Goal: Transaction & Acquisition: Book appointment/travel/reservation

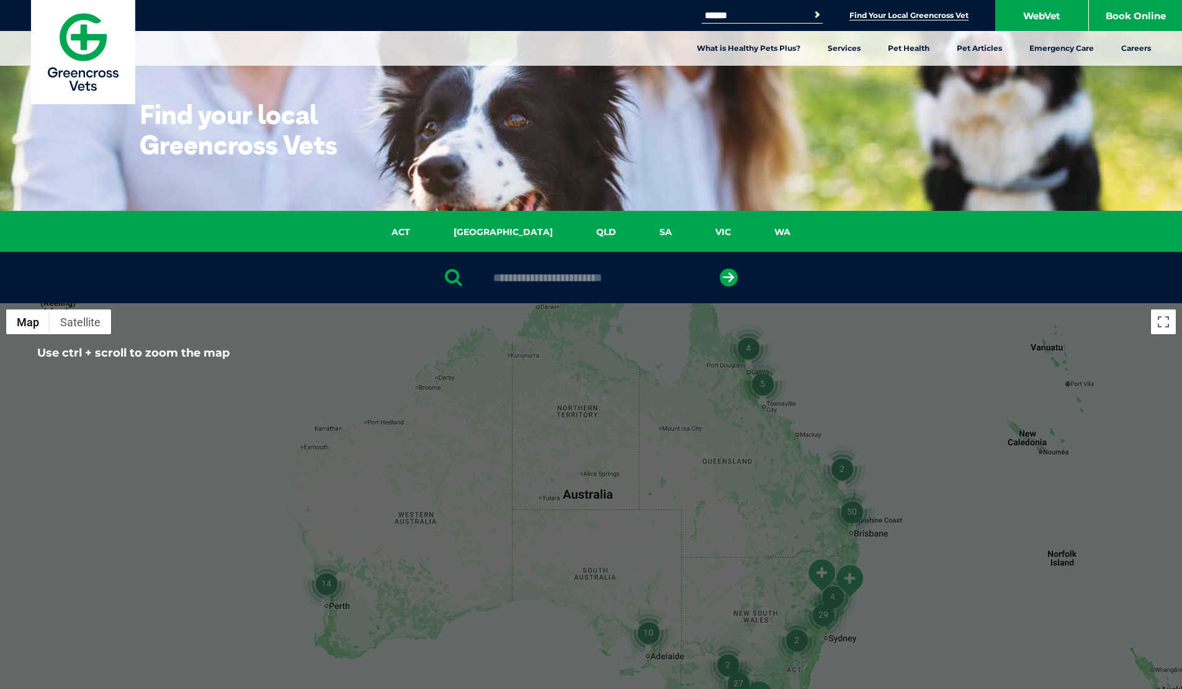
click at [797, 645] on img "2" at bounding box center [796, 640] width 47 height 47
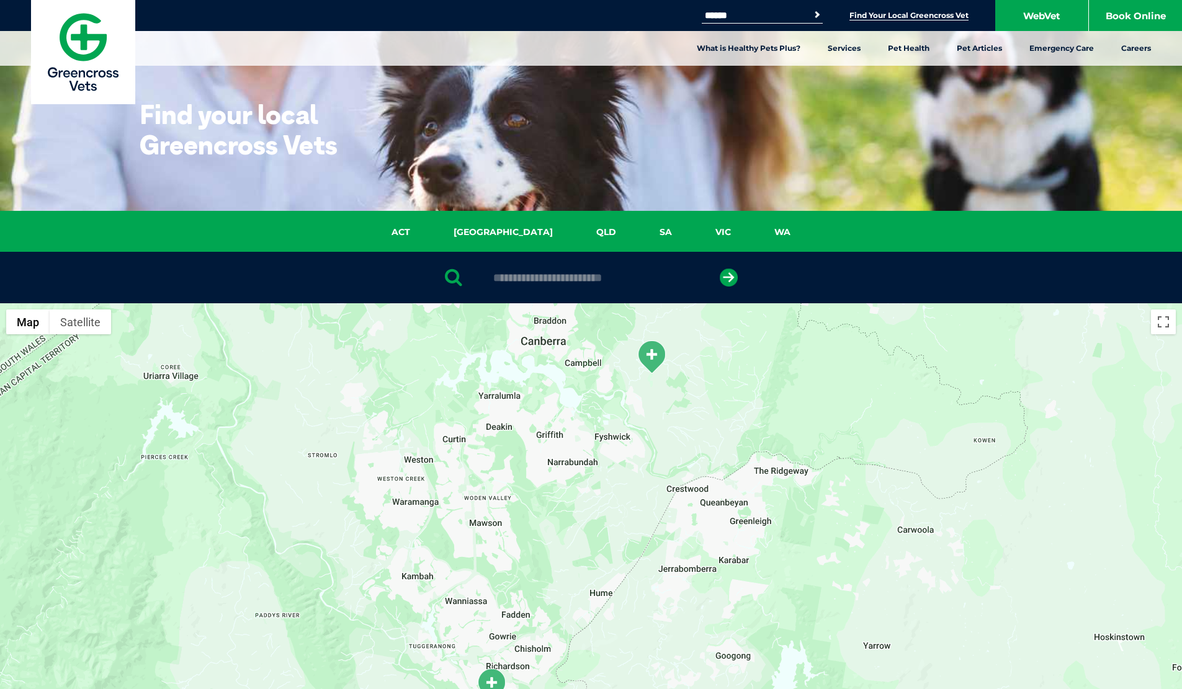
drag, startPoint x: 682, startPoint y: 616, endPoint x: 657, endPoint y: 622, distance: 25.6
click at [657, 622] on div "To navigate, press the arrow keys." at bounding box center [591, 542] width 1182 height 479
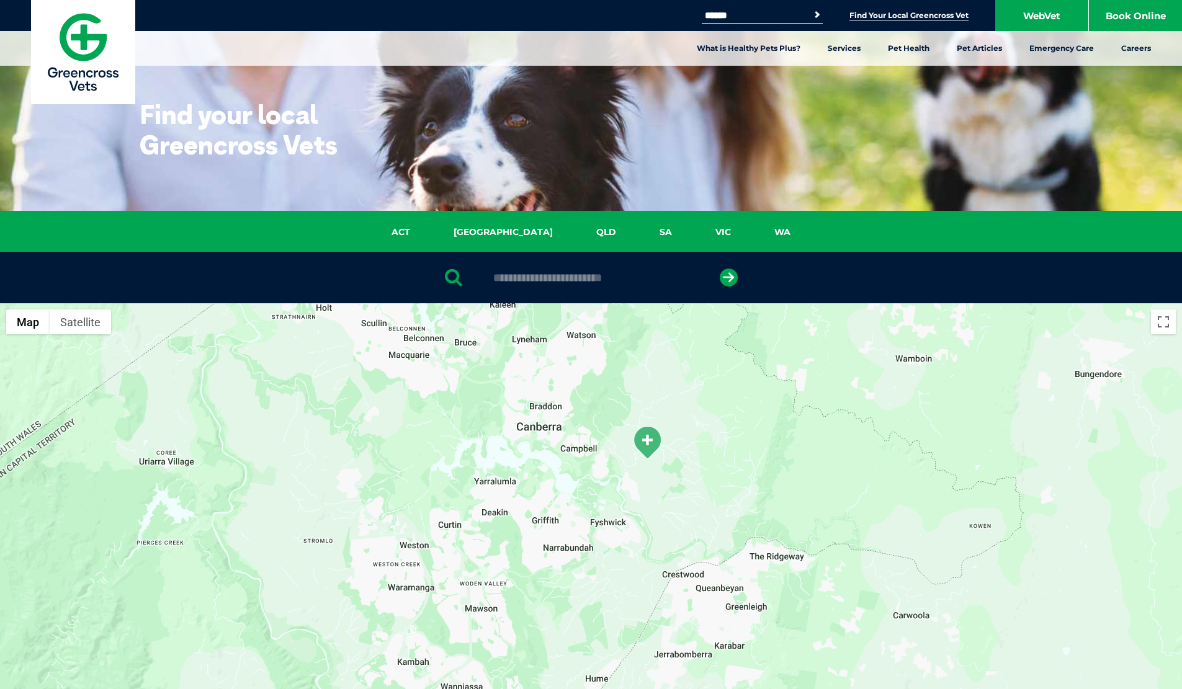
drag, startPoint x: 597, startPoint y: 348, endPoint x: 597, endPoint y: 454, distance: 106.1
click at [597, 454] on div "To navigate, press the arrow keys." at bounding box center [591, 542] width 1182 height 479
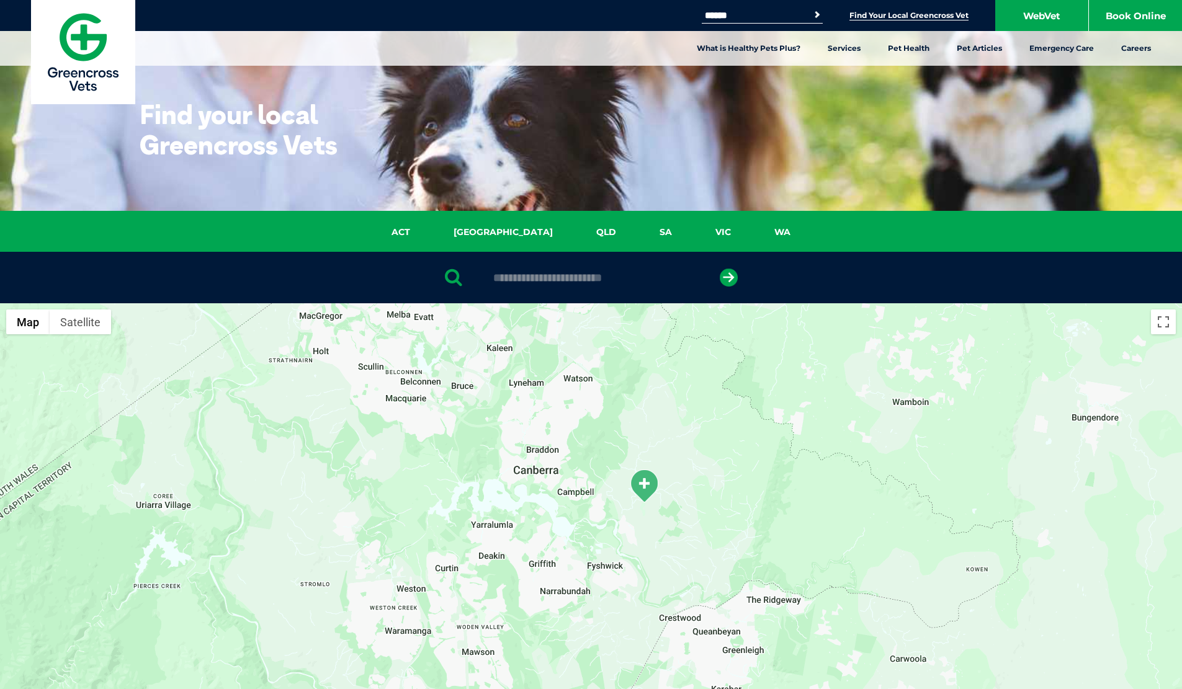
click at [646, 487] on img "Majura Park" at bounding box center [644, 486] width 31 height 34
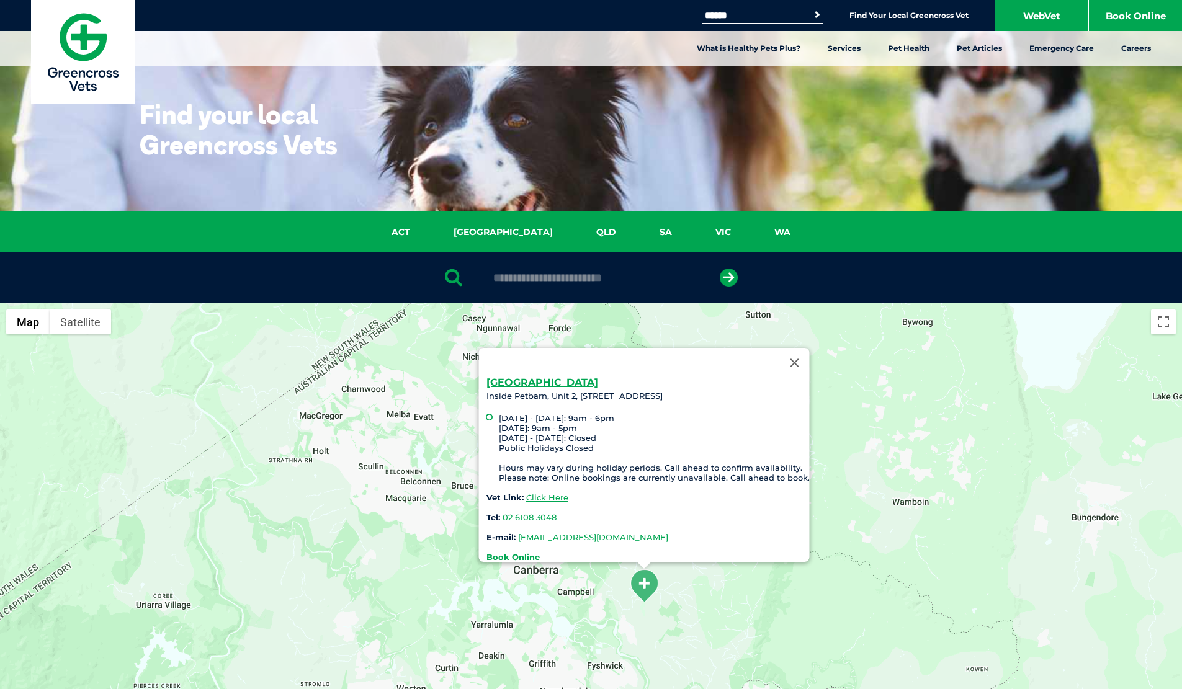
drag, startPoint x: 534, startPoint y: 406, endPoint x: 554, endPoint y: 446, distance: 43.8
click at [554, 446] on li "Monday - Thursday: 9am - 6pm Friday: 9am - 5pm Saturday - Sunday: Closed Public…" at bounding box center [653, 448] width 311 height 70
drag, startPoint x: 557, startPoint y: 464, endPoint x: 603, endPoint y: 467, distance: 46.0
click at [603, 467] on li "Monday - Thursday: 9am - 6pm Friday: 9am - 5pm Saturday - Sunday: Closed Public…" at bounding box center [653, 448] width 311 height 70
drag, startPoint x: 609, startPoint y: 471, endPoint x: 563, endPoint y: 456, distance: 47.7
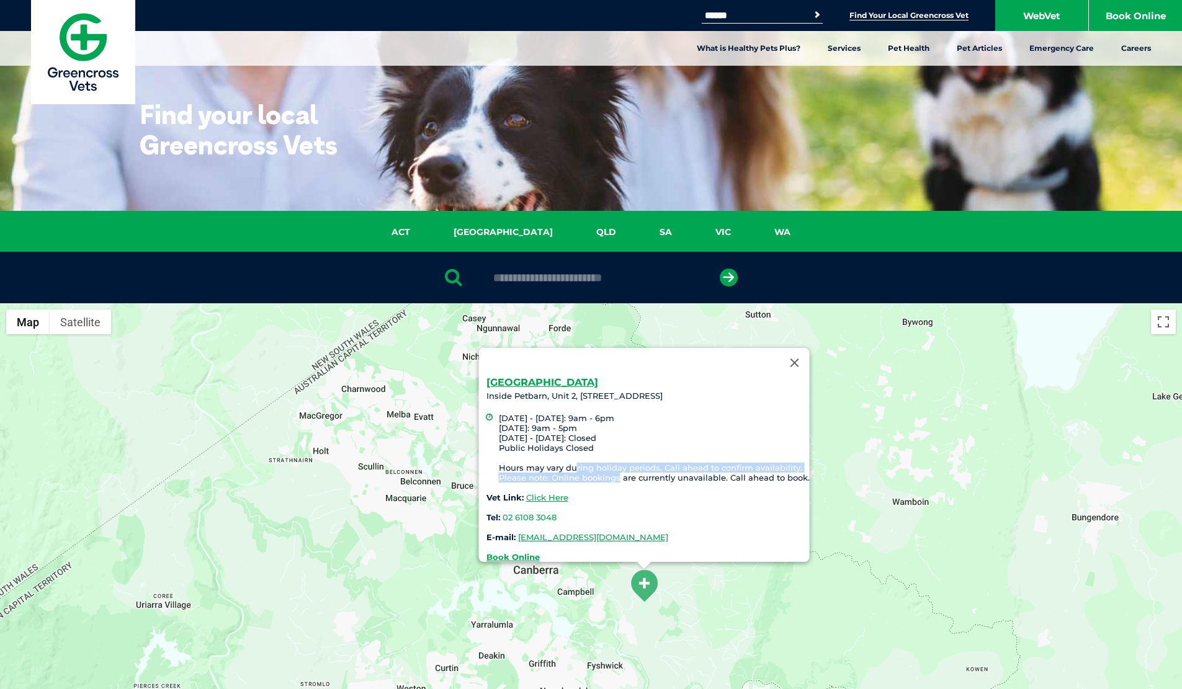
click at [565, 456] on li "Monday - Thursday: 9am - 6pm Friday: 9am - 5pm Saturday - Sunday: Closed Public…" at bounding box center [653, 448] width 311 height 70
click at [555, 456] on li "Monday - Thursday: 9am - 6pm Friday: 9am - 5pm Saturday - Sunday: Closed Public…" at bounding box center [653, 448] width 311 height 70
drag, startPoint x: 549, startPoint y: 456, endPoint x: 565, endPoint y: 469, distance: 21.2
click at [565, 469] on li "Monday - Thursday: 9am - 6pm Friday: 9am - 5pm Saturday - Sunday: Closed Public…" at bounding box center [653, 448] width 311 height 70
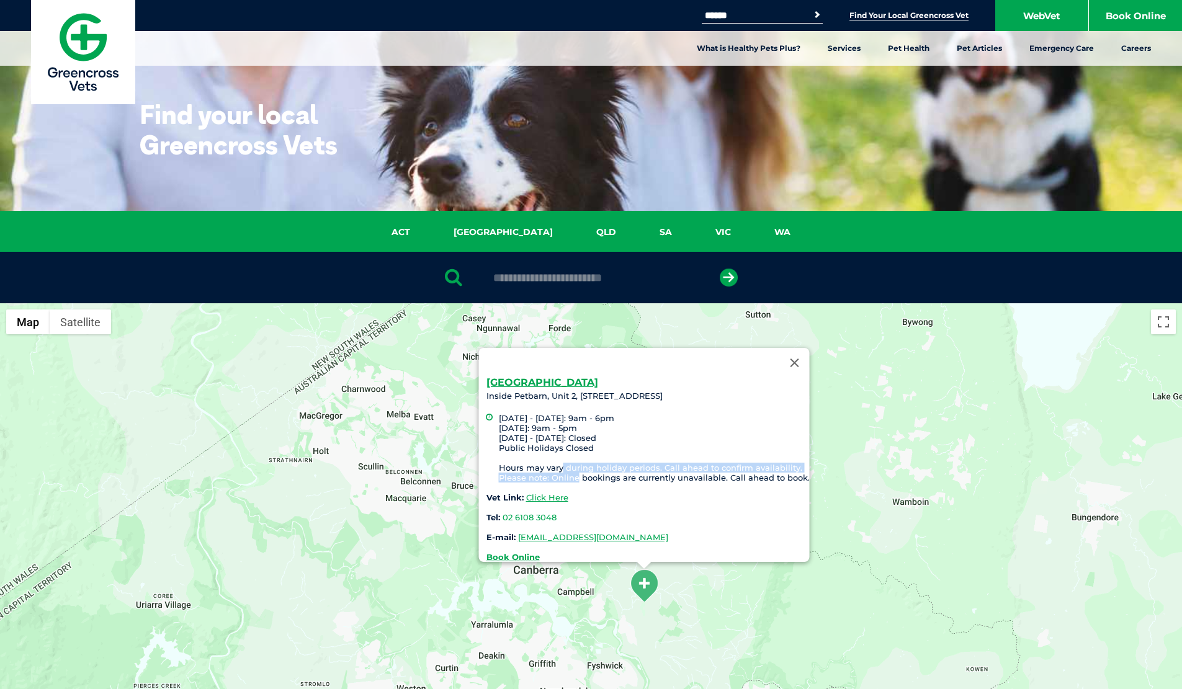
drag, startPoint x: 570, startPoint y: 470, endPoint x: 555, endPoint y: 459, distance: 18.6
click at [555, 459] on li "Monday - Thursday: 9am - 6pm Friday: 9am - 5pm Saturday - Sunday: Closed Public…" at bounding box center [653, 448] width 311 height 70
click at [455, 489] on div "Majura Park Inside Petbarn, Unit 2, 7-15 Mustang Avenue Monday - Thursday: 9am …" at bounding box center [591, 542] width 1182 height 479
click at [525, 552] on strong "Book Online" at bounding box center [512, 557] width 53 height 10
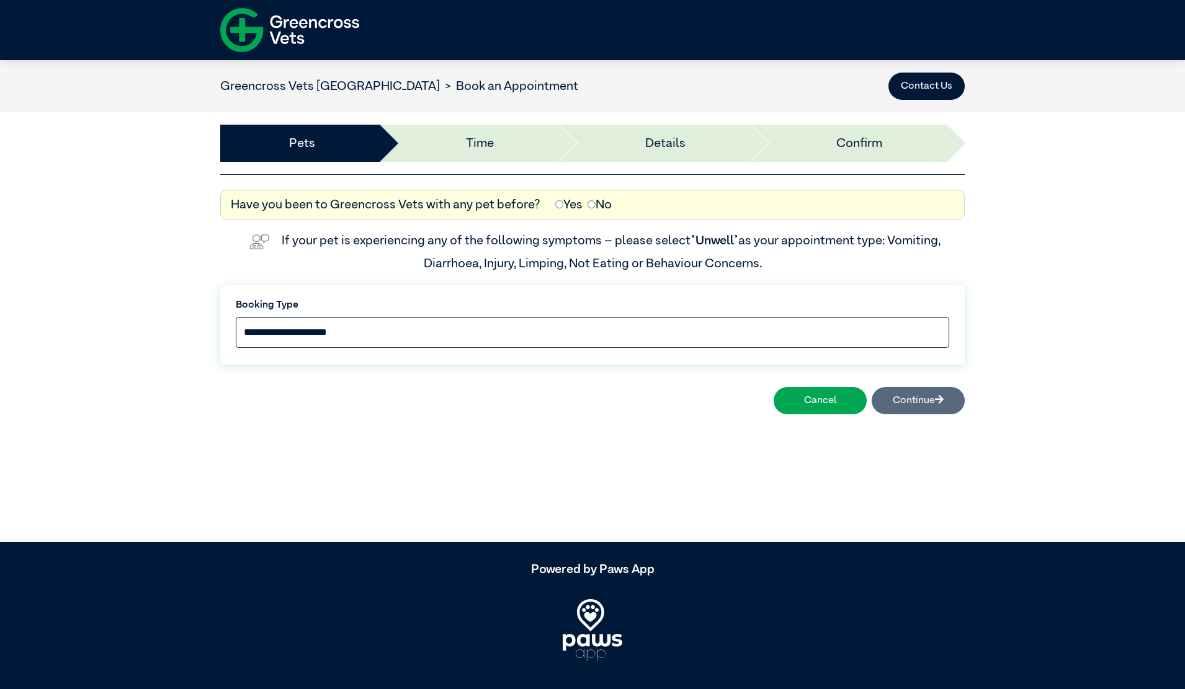
click at [480, 323] on select "**********" at bounding box center [593, 332] width 714 height 31
select select "*****"
click at [236, 317] on select "**********" at bounding box center [593, 332] width 714 height 31
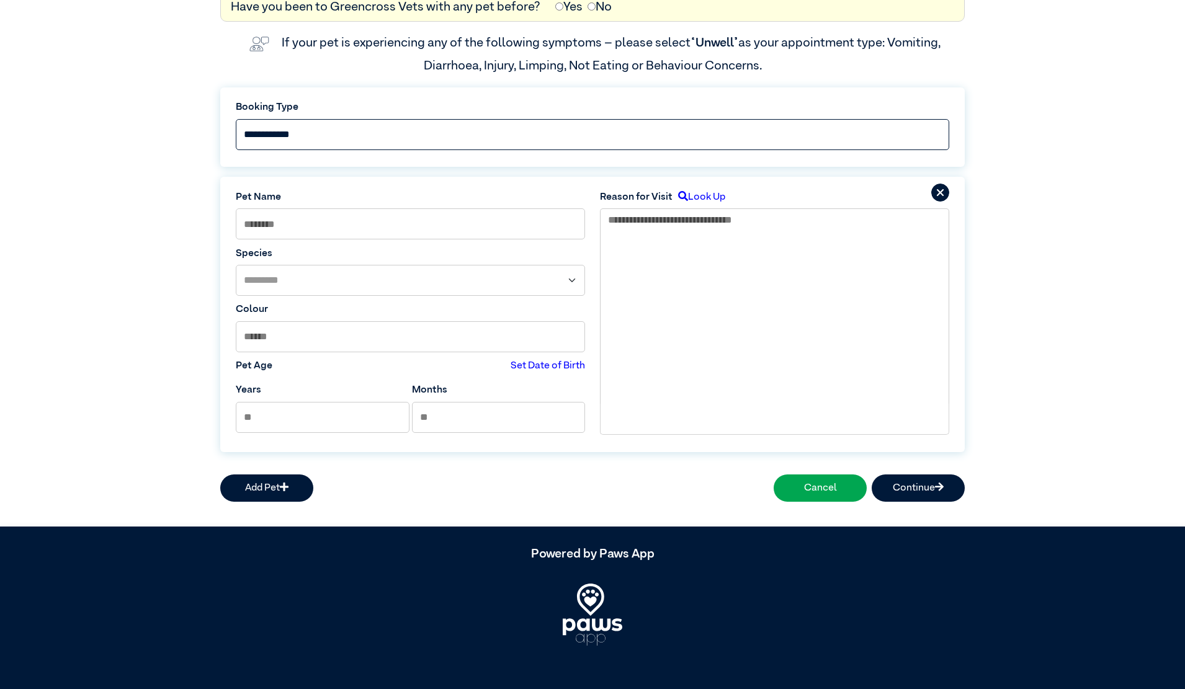
scroll to position [202, 0]
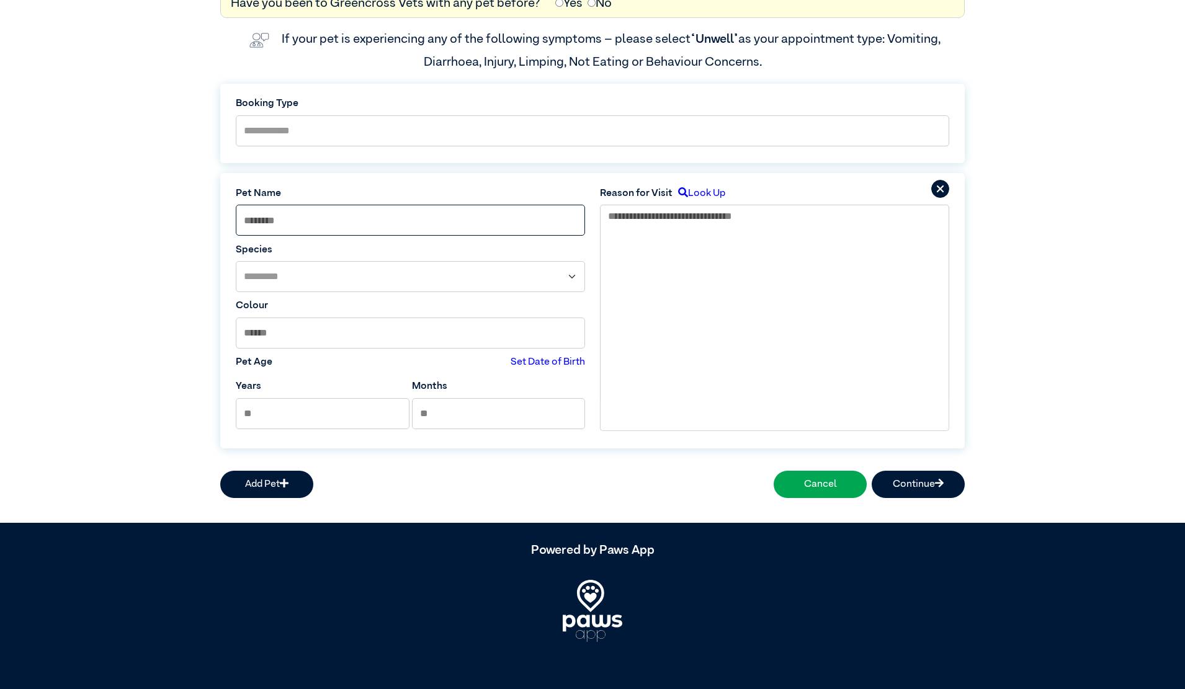
click at [272, 211] on input at bounding box center [410, 220] width 349 height 31
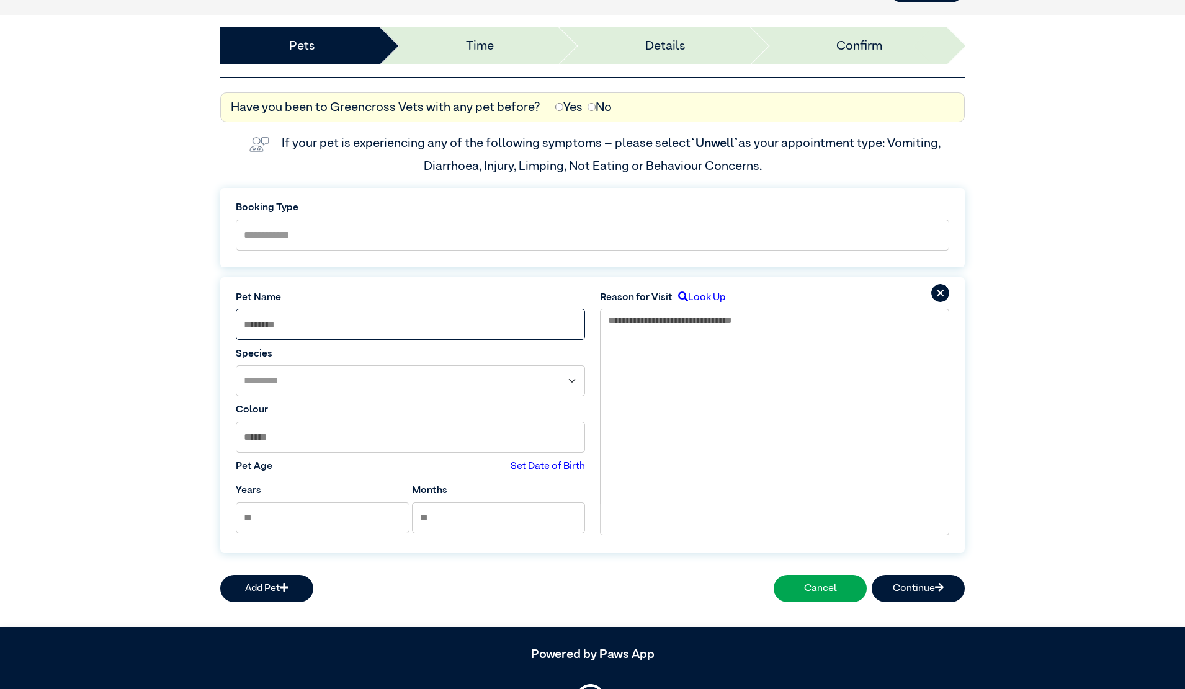
scroll to position [0, 0]
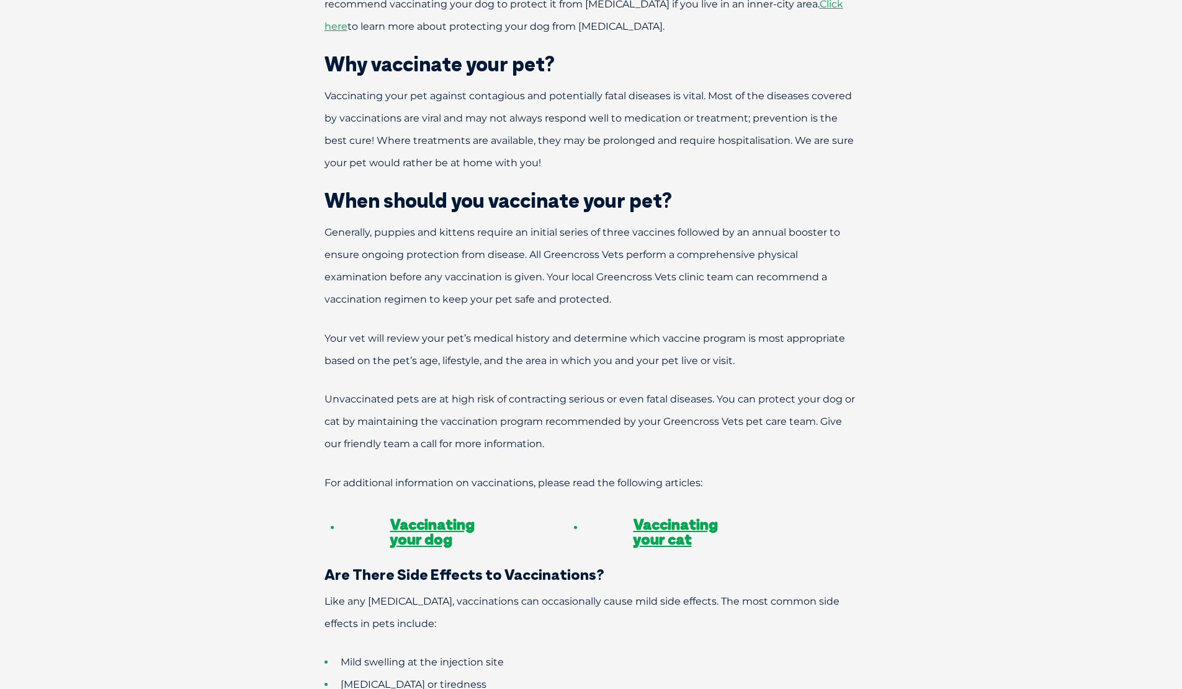
scroll to position [993, 0]
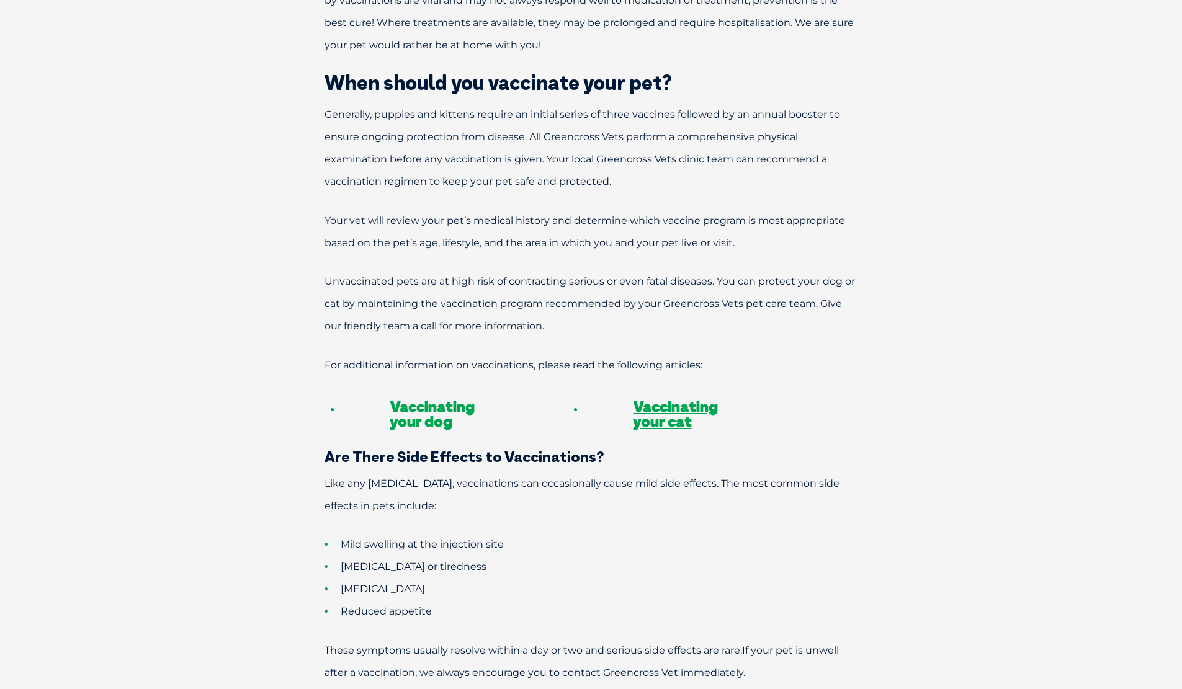
click at [417, 399] on link "Vaccinating your dog" at bounding box center [432, 414] width 84 height 34
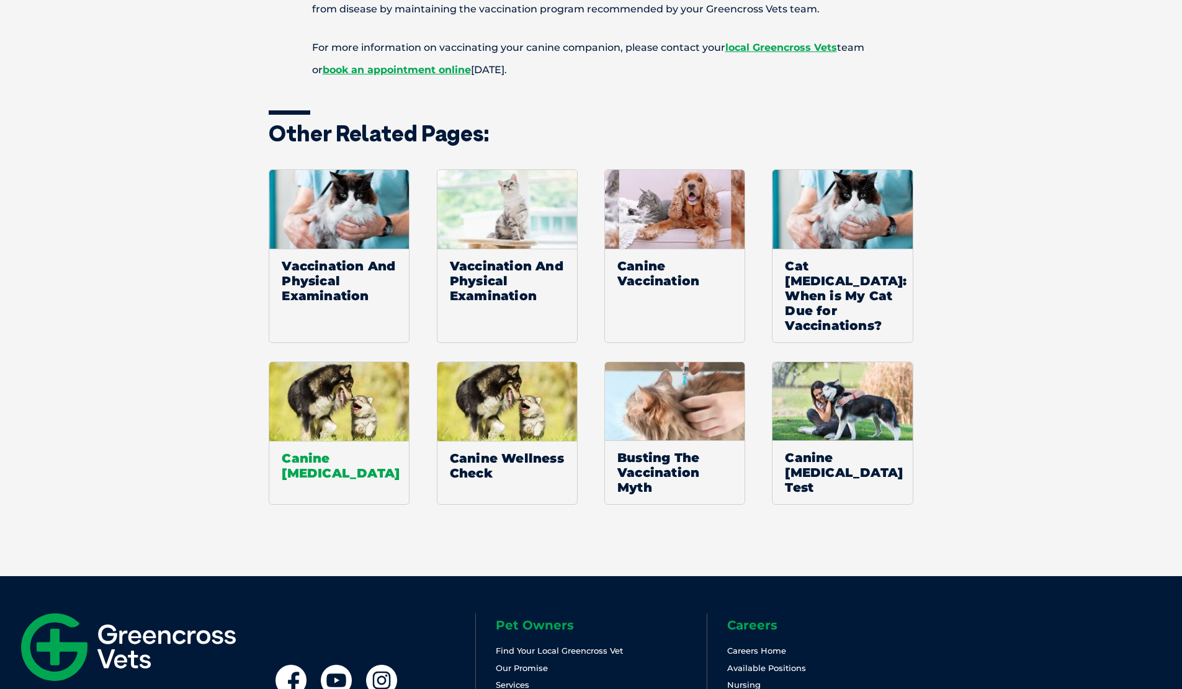
scroll to position [2482, 0]
